Goal: Transaction & Acquisition: Purchase product/service

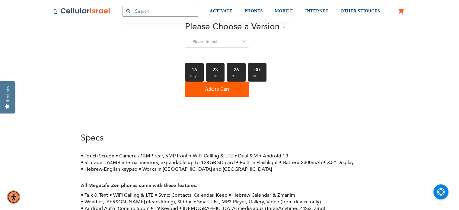
scroll to position [91, 0]
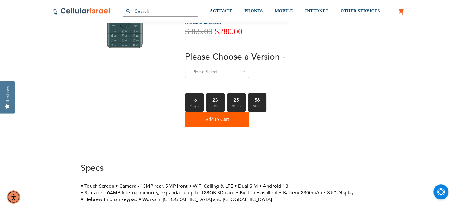
click at [208, 66] on select "-- Please Select -- Level 1. Filtered Email only Level 2. Email + Banking Level…" at bounding box center [217, 72] width 64 height 12
select select "Level 3. Special Yeshiva Plan"
click at [185, 66] on select "-- Please Select -- Level 1. Filtered Email only Level 2. Email + Banking Level…" at bounding box center [217, 72] width 64 height 12
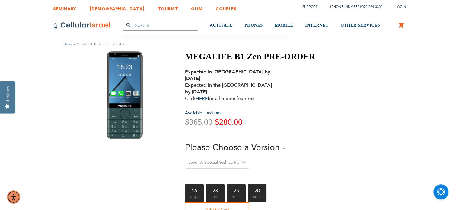
scroll to position [60, 0]
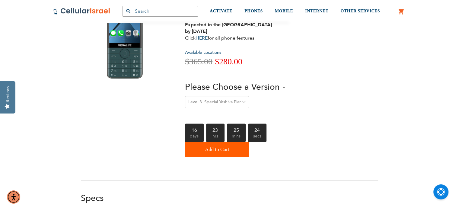
click at [214, 99] on select "-- Please Select -- Level 1. Filtered Email only Level 2. Email + Banking Level…" at bounding box center [217, 102] width 64 height 12
click at [213, 99] on select "-- Please Select -- Level 1. Filtered Email only Level 2. Email + Banking Level…" at bounding box center [217, 102] width 64 height 12
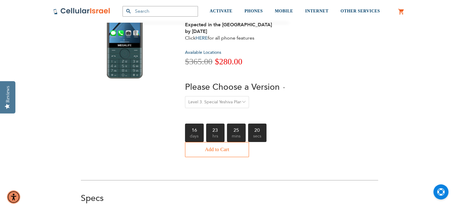
click at [213, 143] on span "Add to Cart" at bounding box center [217, 149] width 24 height 12
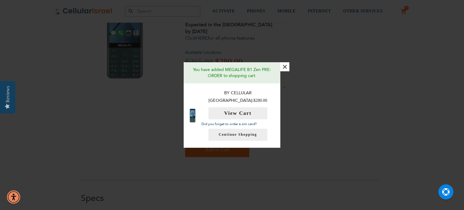
click at [405, 6] on div "× You have added MEGALIFE B1 [DEMOGRAPHIC_DATA] PRE-ORDER to shopping cart. By …" at bounding box center [232, 105] width 464 height 210
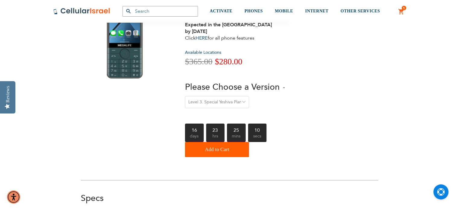
click at [400, 14] on link "1 1 items My Cart" at bounding box center [401, 11] width 7 height 7
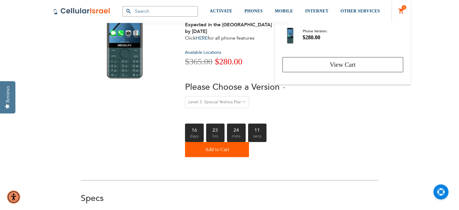
scroll to position [0, 0]
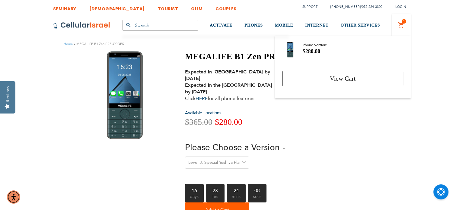
click at [319, 141] on div "MEGALIFE B1 Zen PRE-ORDER Expected in [GEOGRAPHIC_DATA] by [DATE] Expected in t…" at bounding box center [230, 135] width 298 height 169
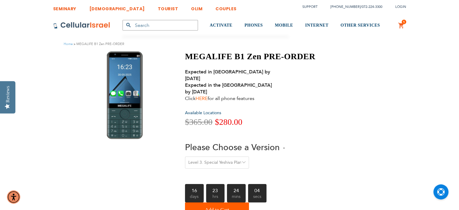
click at [201, 95] on link "HERE" at bounding box center [202, 98] width 12 height 7
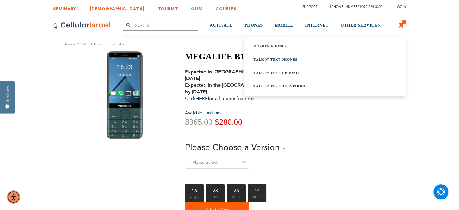
click at [273, 86] on link "Talk n' Text Data Phones" at bounding box center [318, 86] width 128 height 6
